Goal: Information Seeking & Learning: Learn about a topic

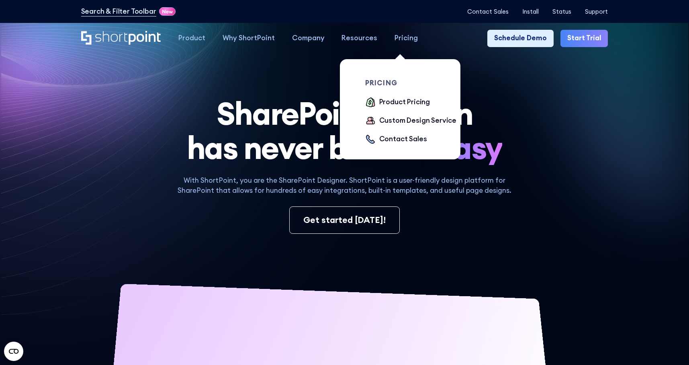
click at [400, 35] on div "Pricing" at bounding box center [406, 38] width 23 height 10
click at [396, 103] on div "Product Pricing" at bounding box center [404, 102] width 51 height 10
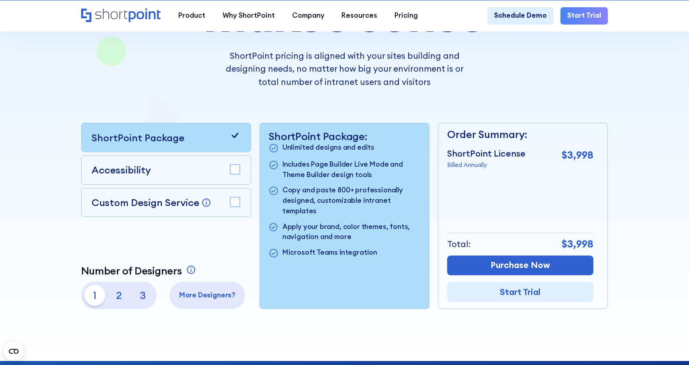
scroll to position [190, 0]
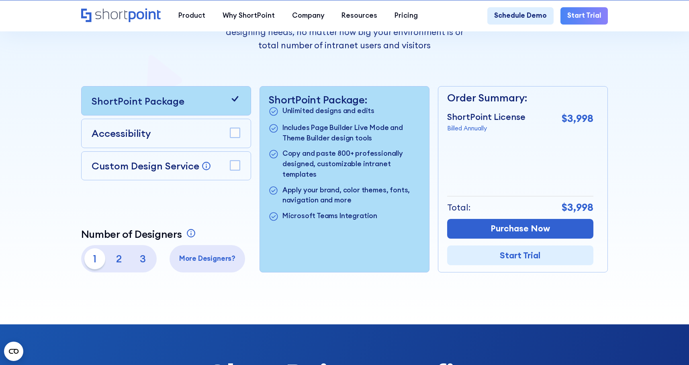
click at [218, 139] on div "Accessibility" at bounding box center [166, 133] width 149 height 14
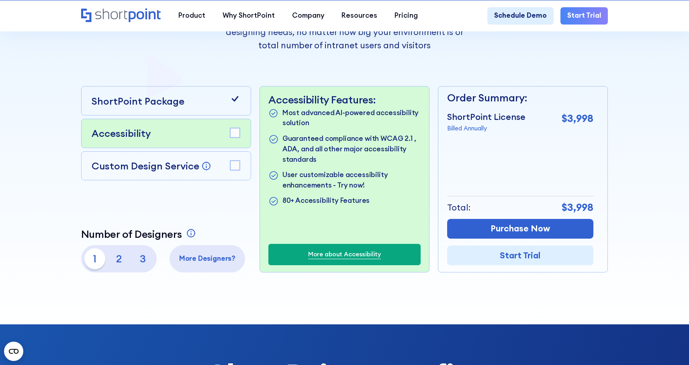
click at [226, 166] on div "Custom Design Service Bring your dream design to life with our Custom Design Se…" at bounding box center [166, 165] width 149 height 14
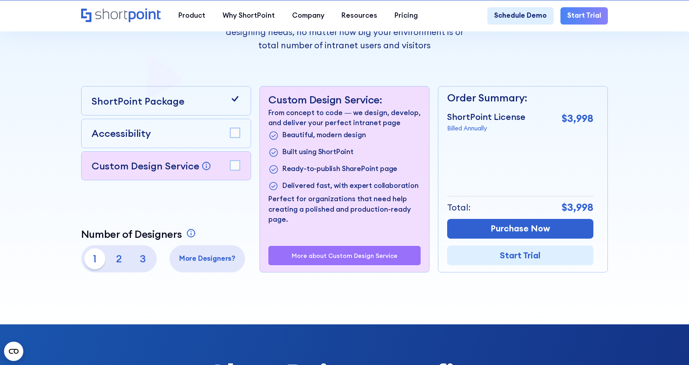
click at [239, 167] on rect at bounding box center [235, 165] width 10 height 10
click at [235, 133] on rect at bounding box center [235, 133] width 10 height 10
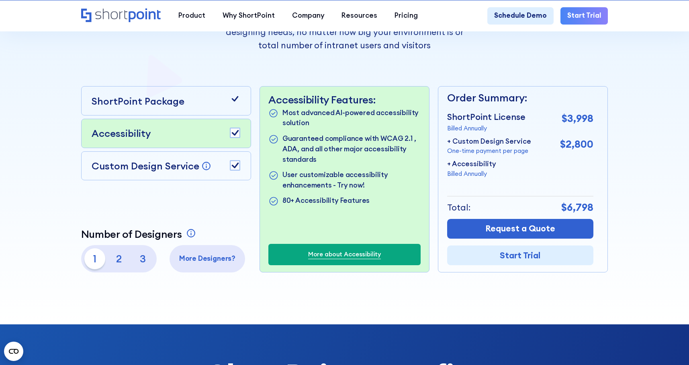
click at [234, 94] on icon at bounding box center [235, 99] width 10 height 10
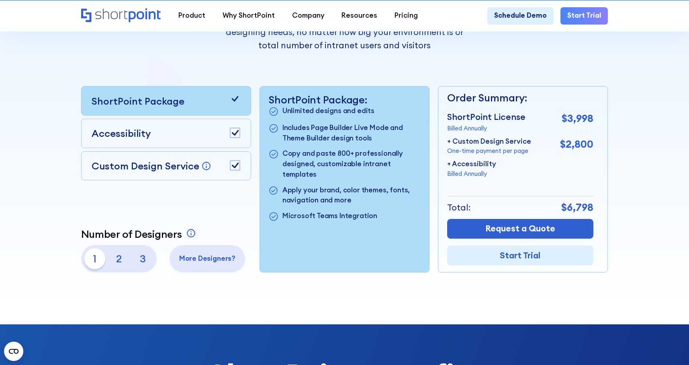
click at [236, 97] on icon at bounding box center [235, 99] width 10 height 10
click at [183, 154] on div "Custom Design Service Bring your dream design to life with our Custom Design Se…" at bounding box center [166, 165] width 170 height 29
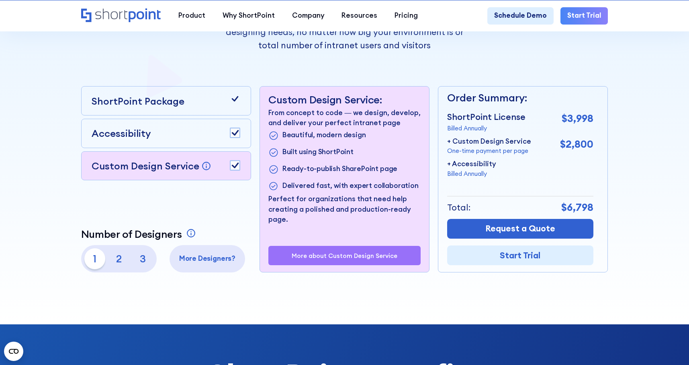
click at [199, 130] on div "Accessibility" at bounding box center [166, 133] width 149 height 14
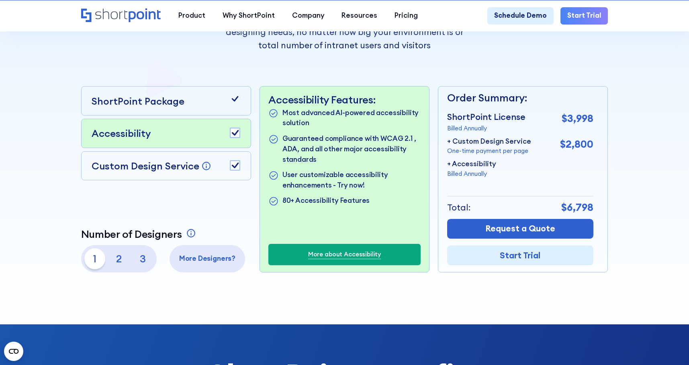
click at [199, 157] on div "Custom Design Service Bring your dream design to life with our Custom Design Se…" at bounding box center [166, 165] width 170 height 29
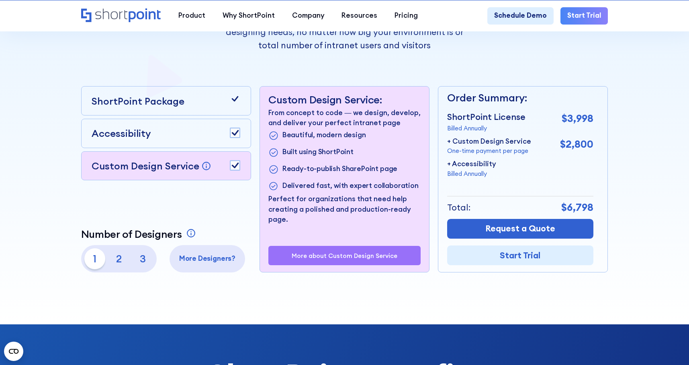
click at [238, 133] on rect at bounding box center [235, 133] width 10 height 10
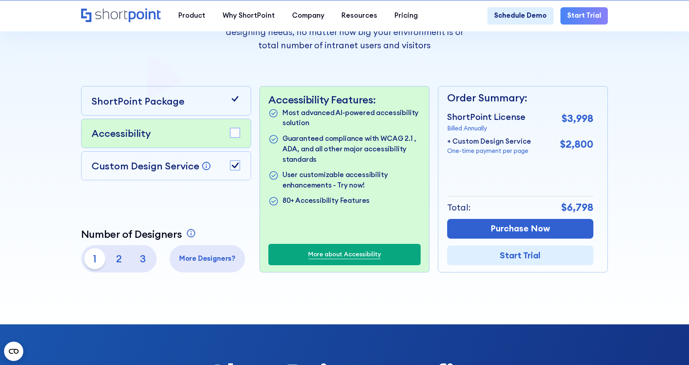
click at [233, 162] on rect at bounding box center [235, 165] width 10 height 10
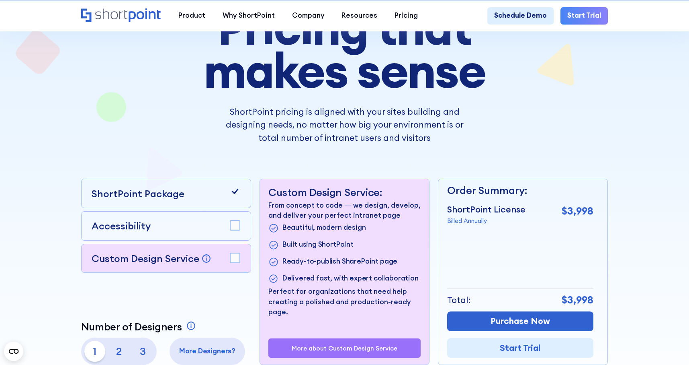
scroll to position [0, 0]
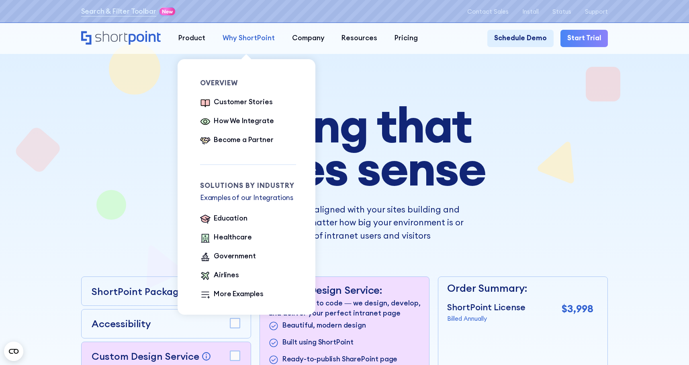
click at [244, 37] on div "Why ShortPoint" at bounding box center [249, 38] width 52 height 10
click at [242, 122] on div "How We Integrate" at bounding box center [244, 121] width 60 height 10
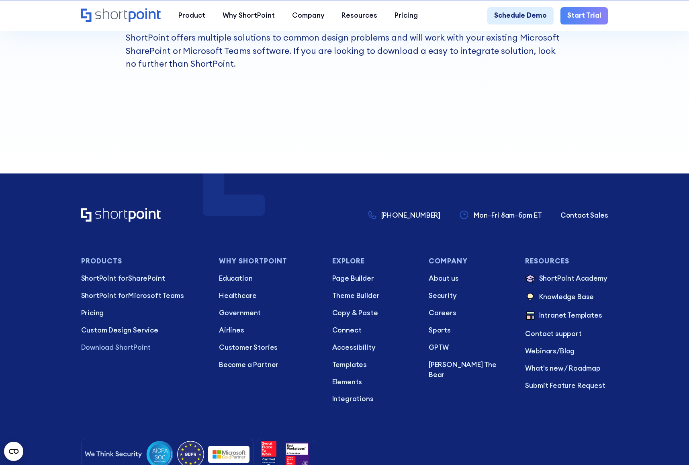
scroll to position [802, 0]
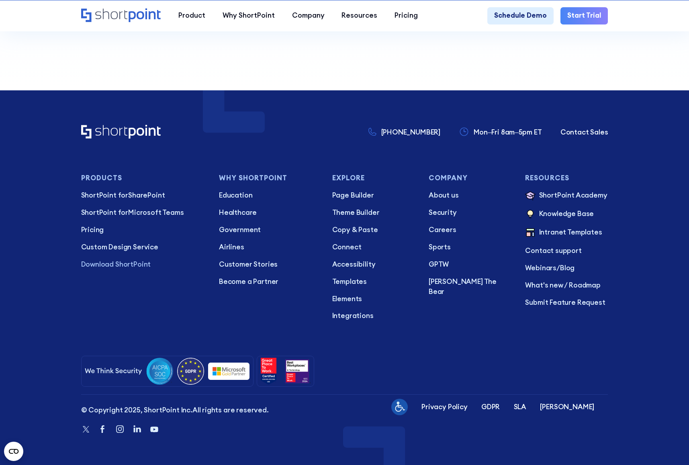
click at [478, 357] on div at bounding box center [344, 371] width 527 height 31
